Goal: Obtain resource: Obtain resource

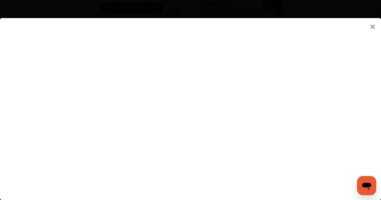
scroll to position [670, 0]
click at [137, 63] on flutter-view at bounding box center [190, 103] width 381 height 170
click at [364, 77] on flutter-view at bounding box center [190, 103] width 381 height 170
click at [162, 136] on flutter-view at bounding box center [190, 103] width 381 height 170
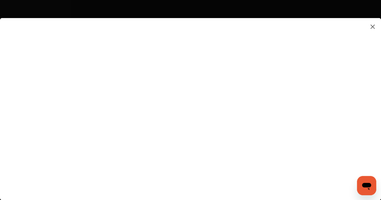
scroll to position [933, 0]
click at [65, 120] on flutter-view at bounding box center [190, 103] width 381 height 170
click at [371, 25] on img at bounding box center [372, 27] width 7 height 8
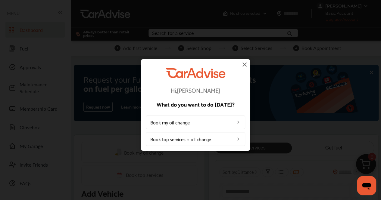
click at [244, 64] on img at bounding box center [244, 64] width 7 height 7
